Goal: Navigation & Orientation: Find specific page/section

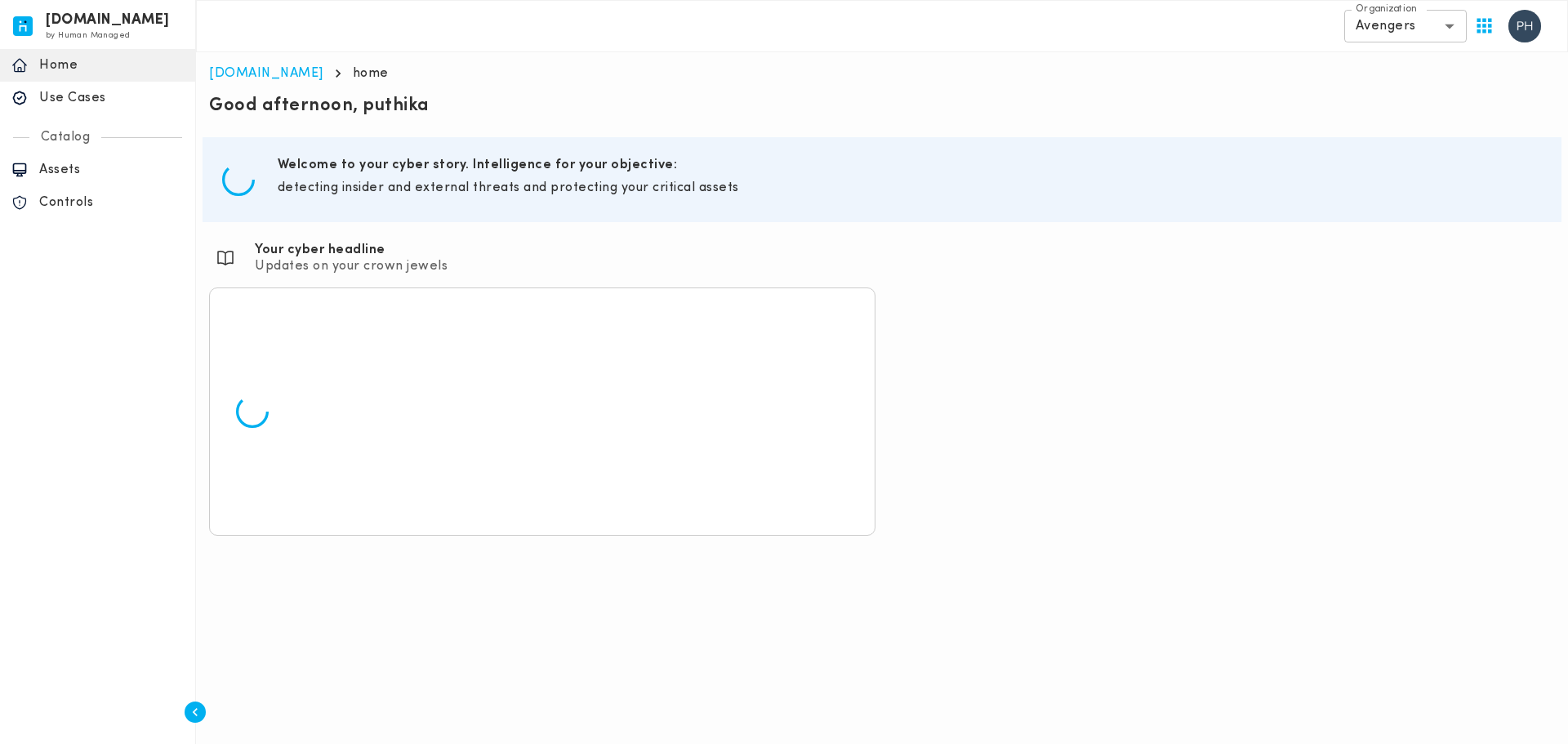
click at [1397, 31] on body "invicta.io by Human Managed {"resourceSet":[{"resourceId":"invicta-io/web/nav-s…" at bounding box center [784, 274] width 1568 height 549
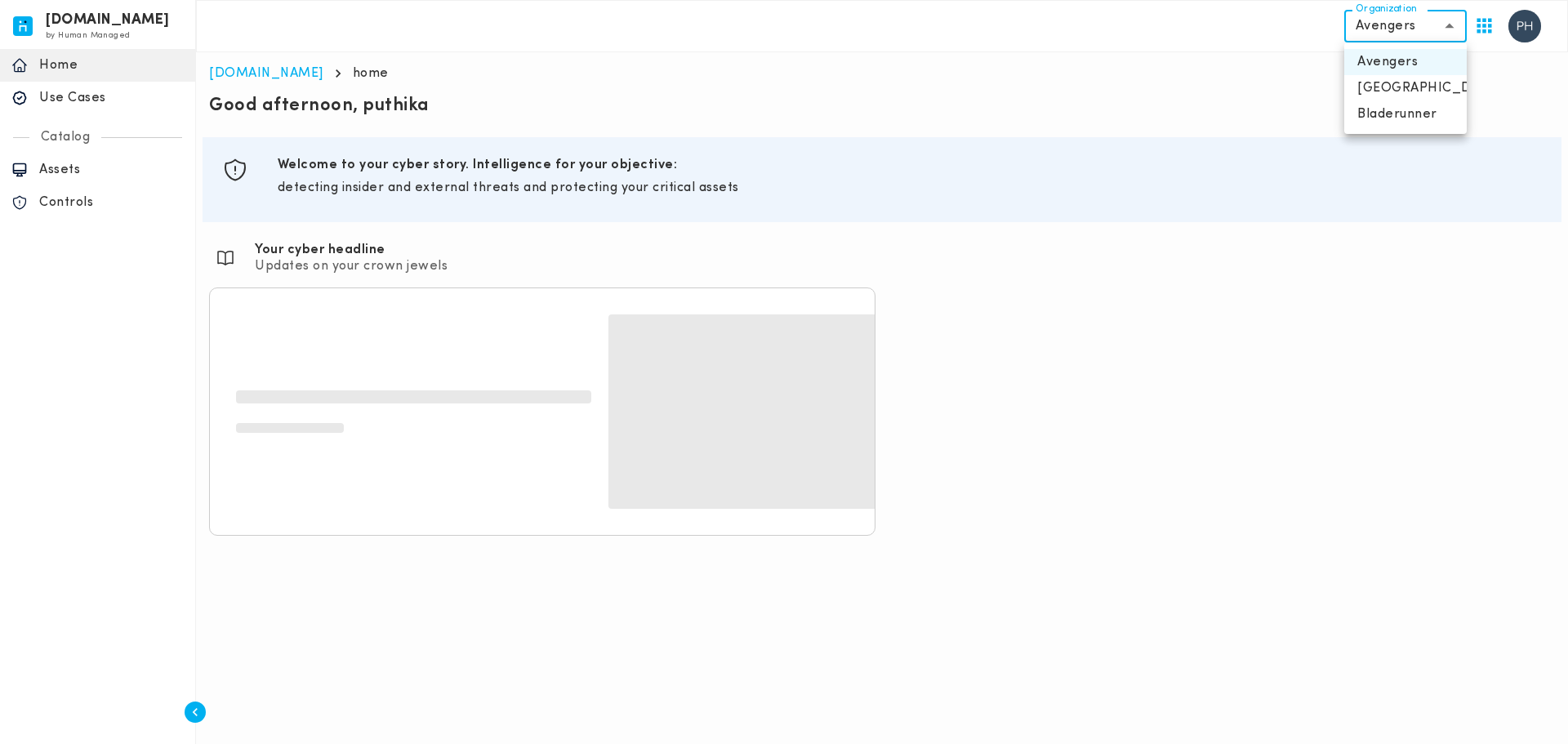
click at [1400, 31] on div at bounding box center [784, 372] width 1568 height 744
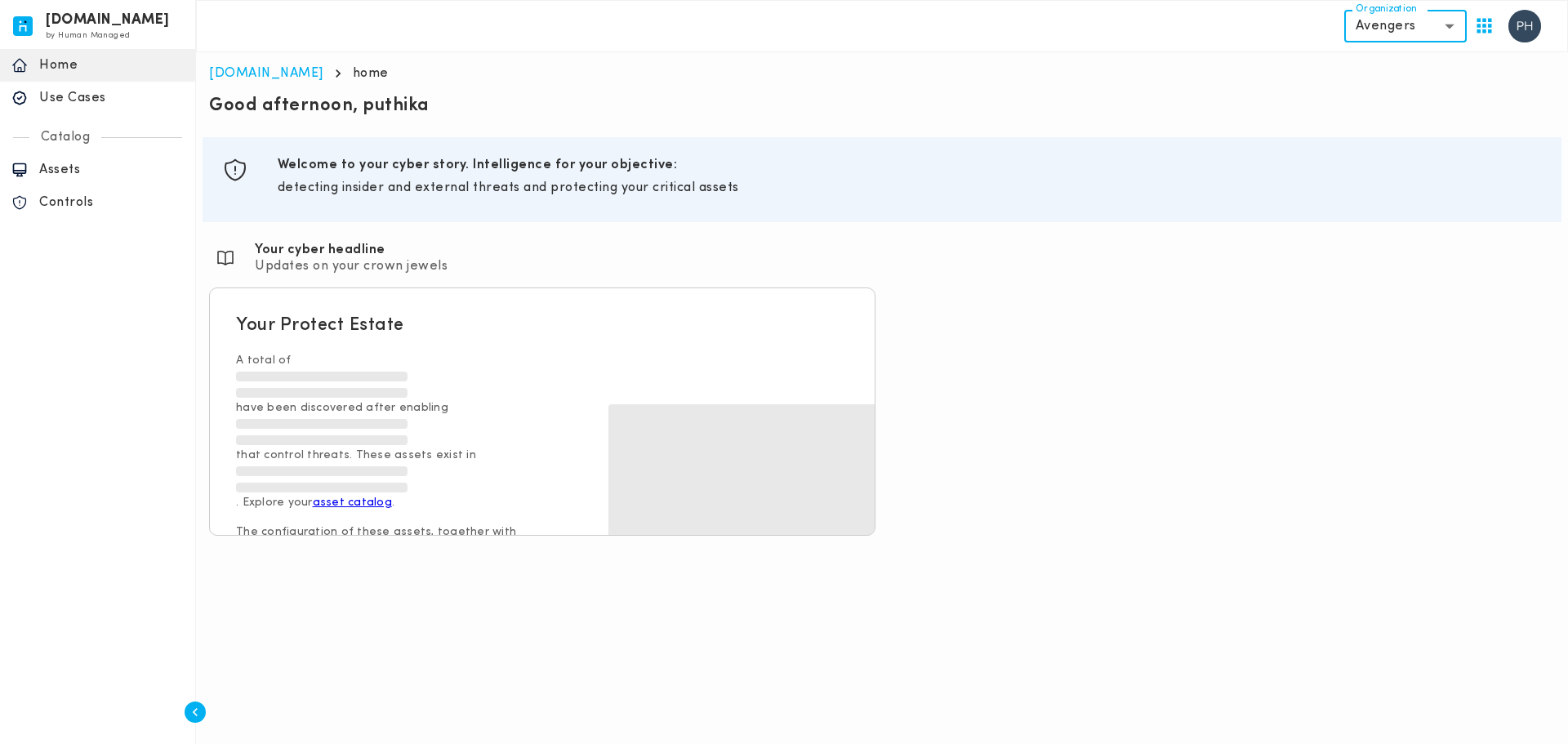
click at [1400, 31] on body "[DOMAIN_NAME] by Human Managed {"resourceSet":[{"resourceId":"invicta-io/web/na…" at bounding box center [784, 274] width 1568 height 549
click at [1400, 31] on div at bounding box center [784, 372] width 1568 height 744
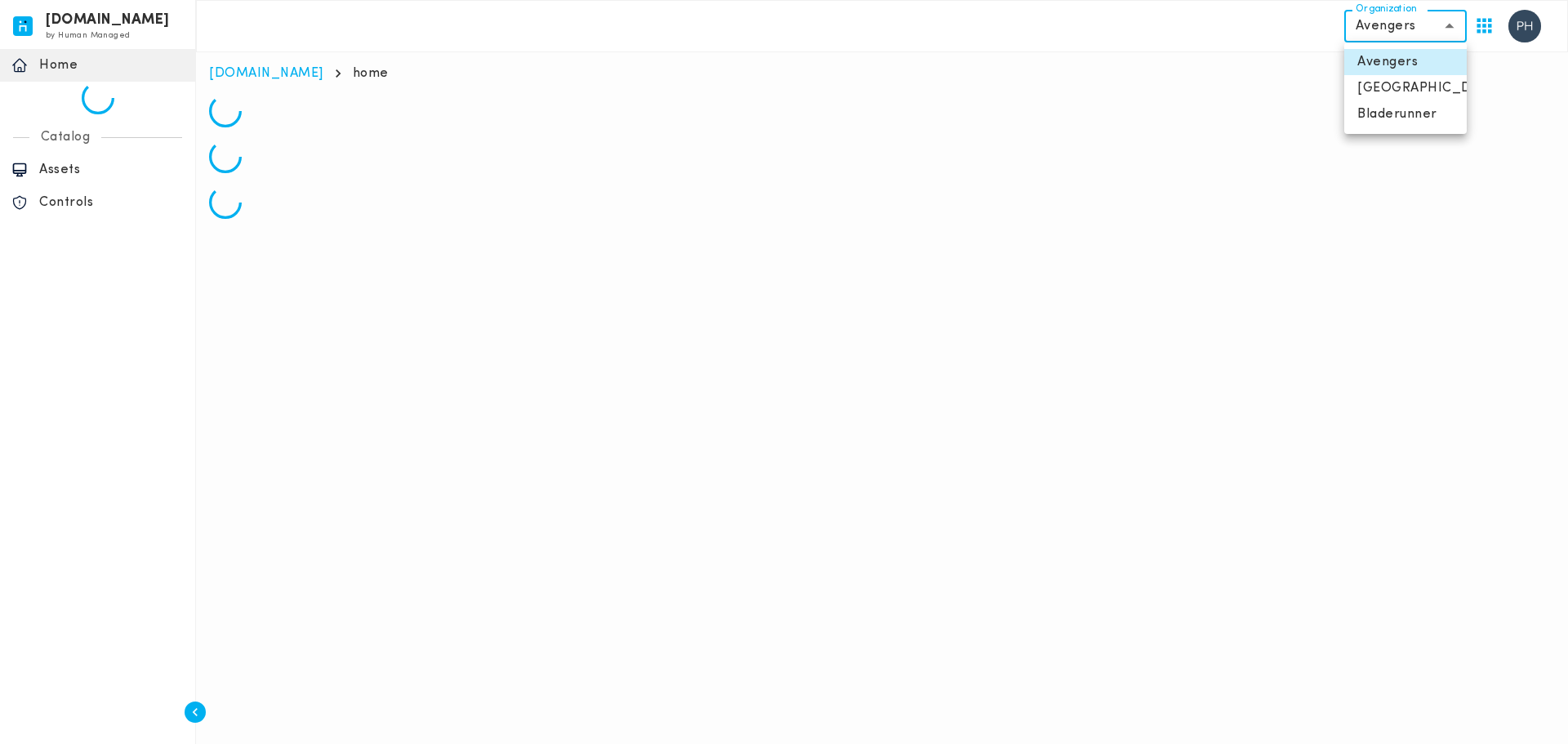
click at [1396, 29] on body "[DOMAIN_NAME] by Human Managed {"resourceSet":[{"resourceId":"invicta-io/web/na…" at bounding box center [784, 116] width 1568 height 232
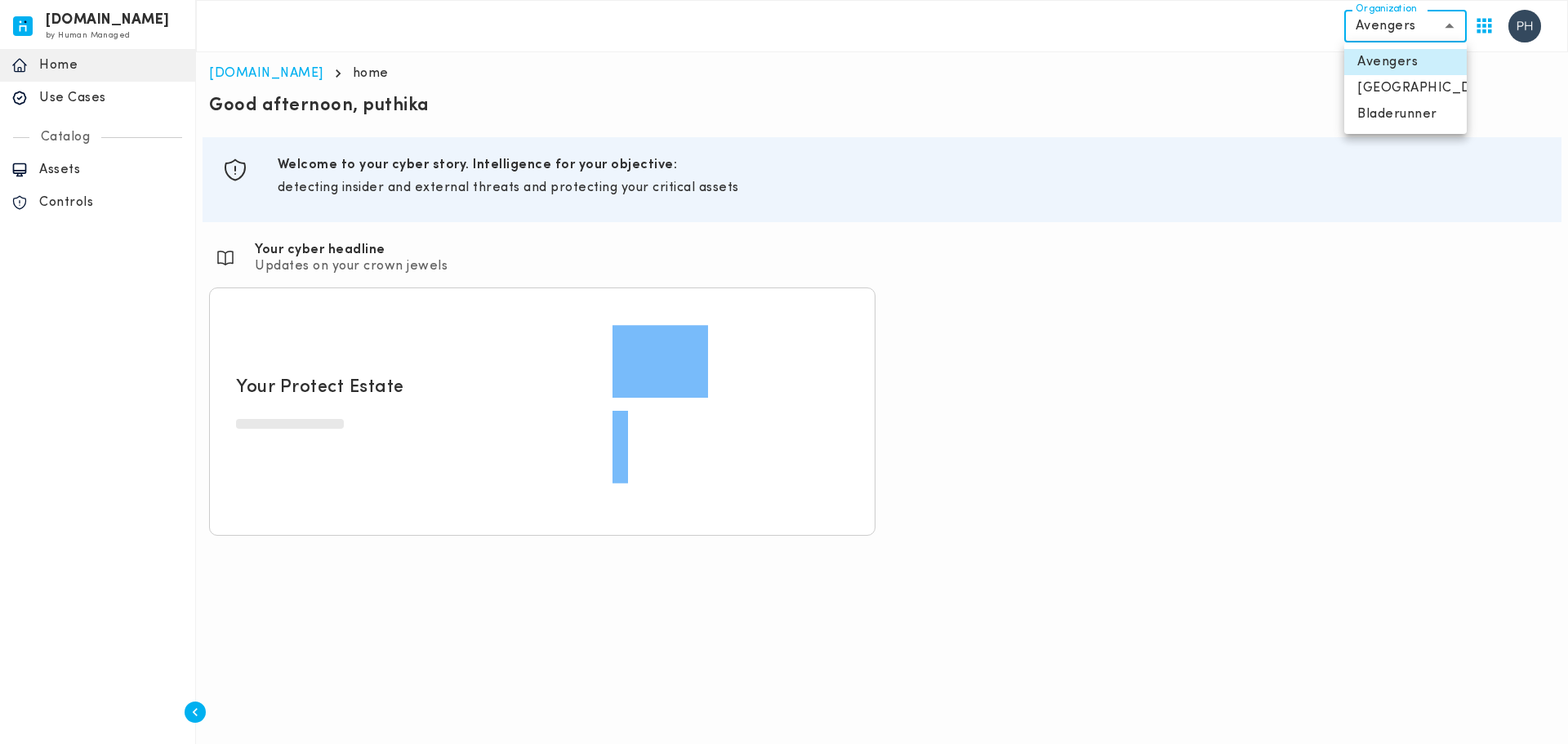
click at [1415, 30] on div at bounding box center [784, 372] width 1568 height 744
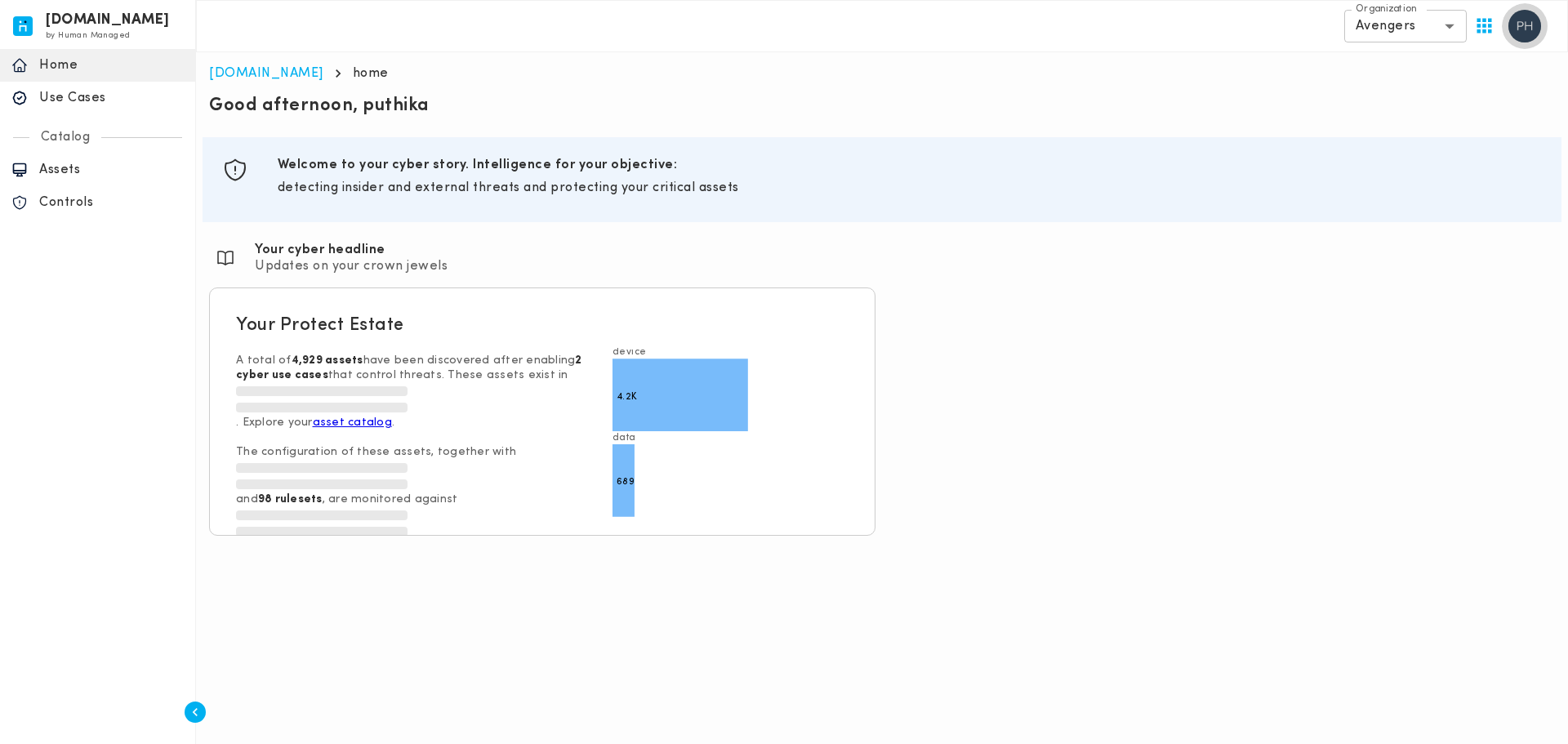
click at [1522, 33] on img "button" at bounding box center [1524, 26] width 32 height 32
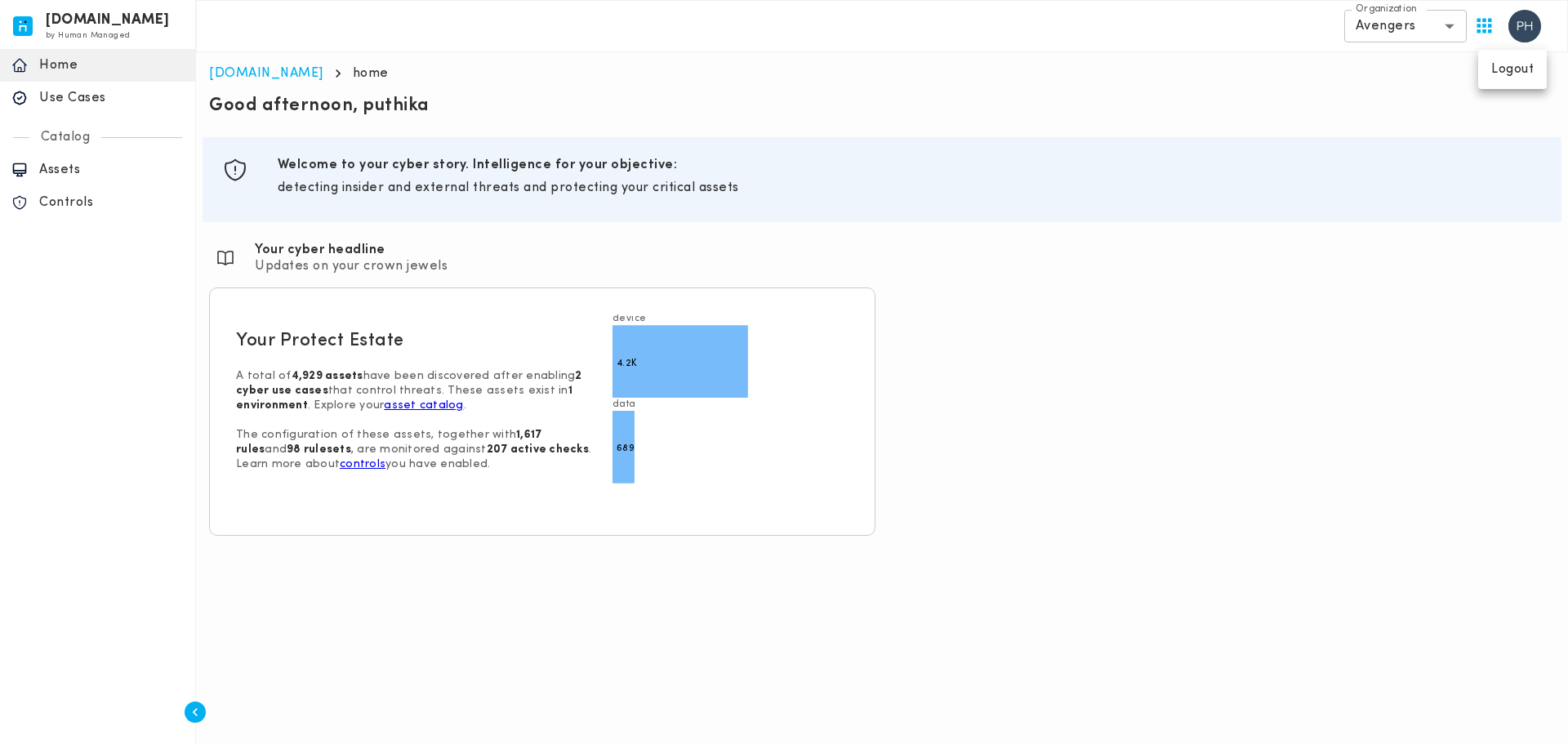
click at [1429, 32] on div at bounding box center [784, 372] width 1568 height 744
click at [1429, 31] on body "[DOMAIN_NAME] by Human Managed {"resourceSet":[{"resourceId":"invicta-io/web/na…" at bounding box center [784, 274] width 1568 height 549
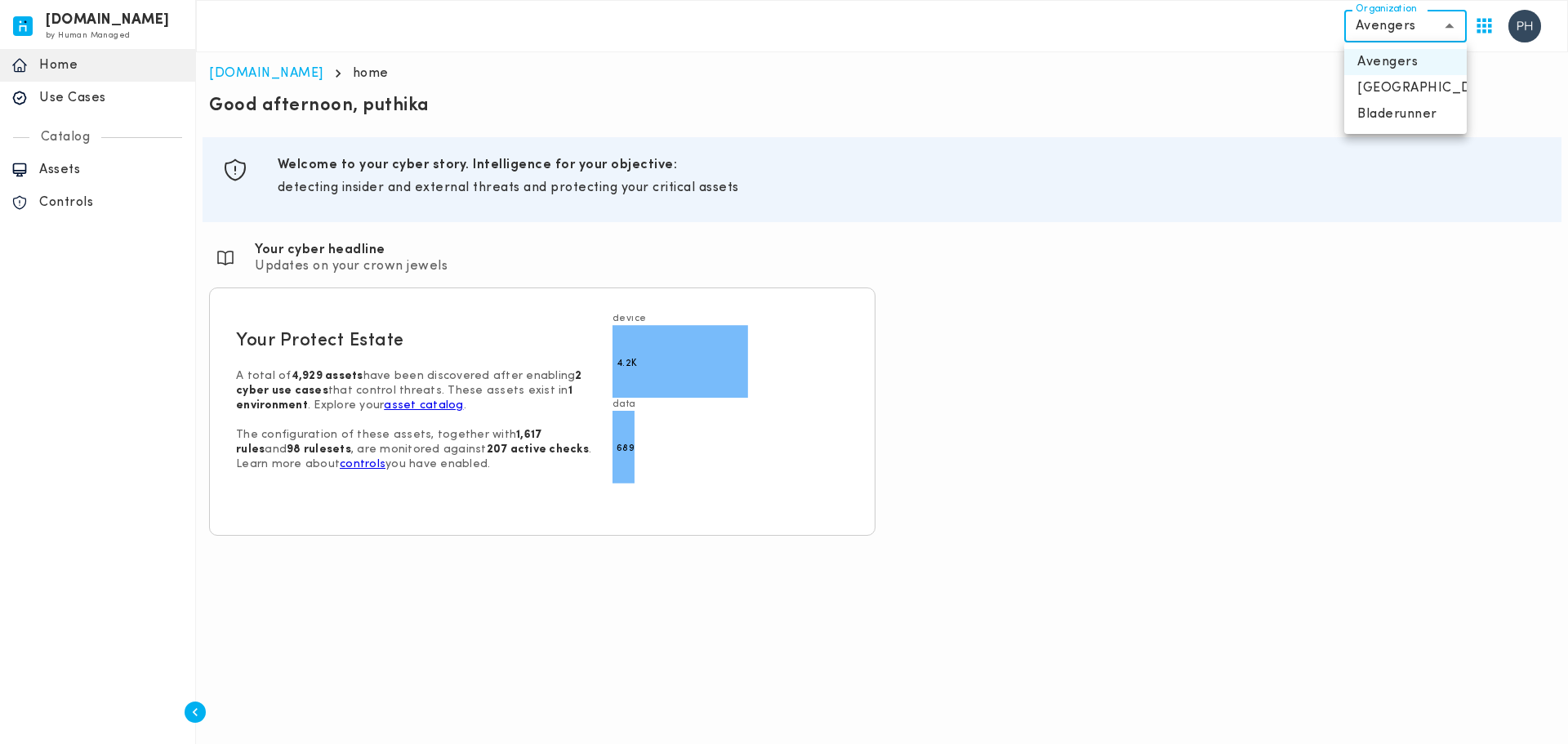
click at [1437, 31] on div at bounding box center [784, 372] width 1568 height 744
click at [1421, 29] on body "[DOMAIN_NAME] by Human Managed {"resourceSet":[{"resourceId":"invicta-io/web/na…" at bounding box center [784, 274] width 1568 height 549
click at [1380, 93] on li "[GEOGRAPHIC_DATA]" at bounding box center [1405, 88] width 122 height 26
type input "**********"
